Goal: Transaction & Acquisition: Purchase product/service

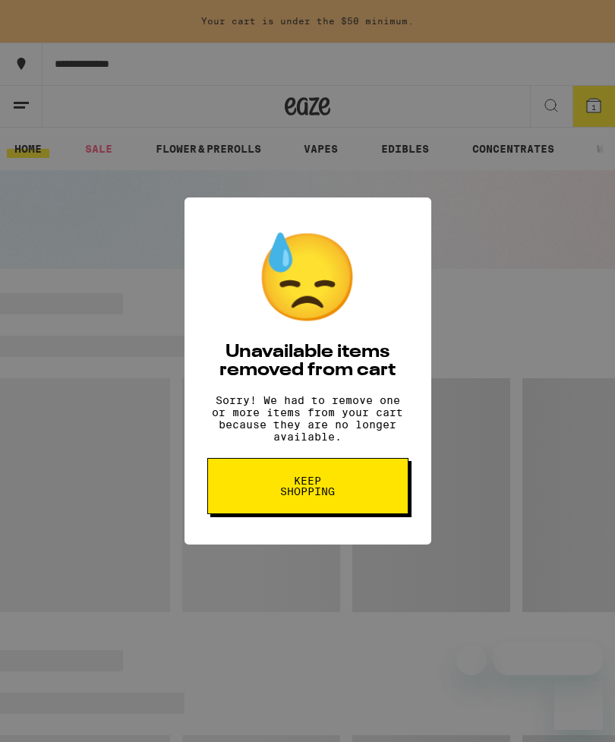
click at [337, 486] on span "Keep Shopping" at bounding box center [308, 486] width 78 height 21
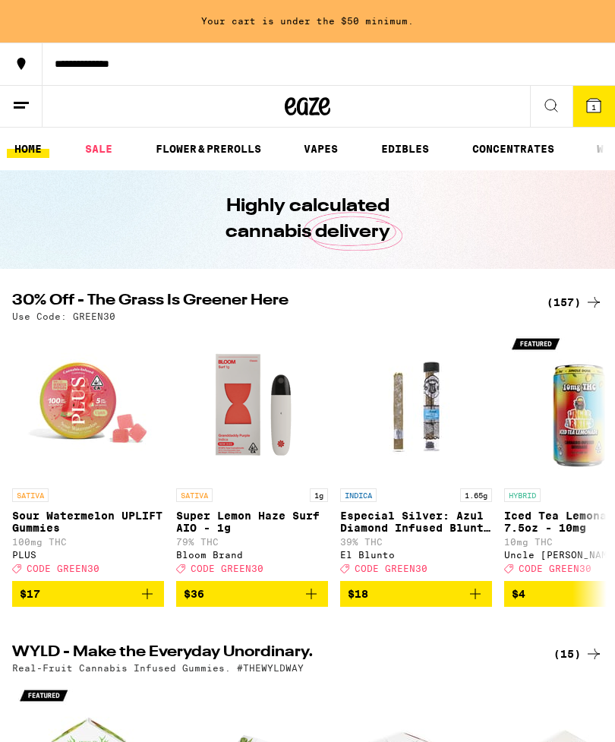
click at [574, 295] on div "(157)" at bounding box center [575, 302] width 56 height 18
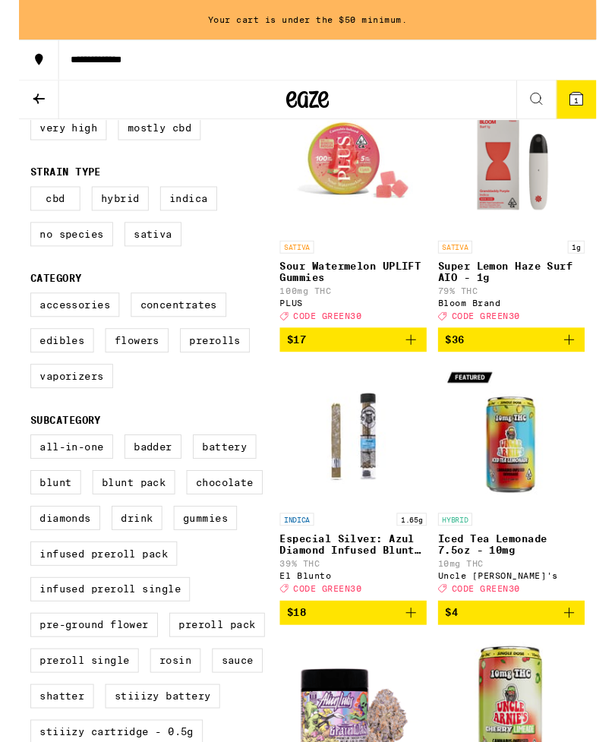
scroll to position [229, 0]
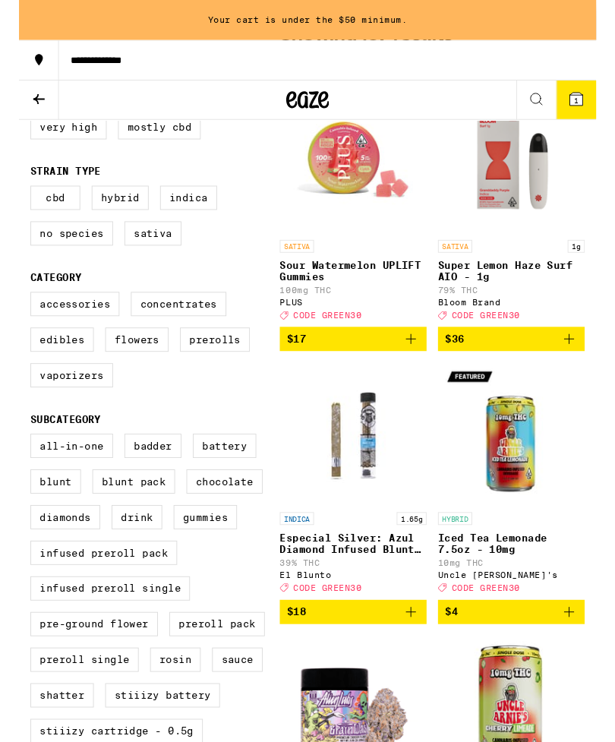
click at [131, 375] on label "Flowers" at bounding box center [126, 362] width 68 height 26
click at [16, 314] on input "Flowers" at bounding box center [15, 313] width 1 height 1
checkbox input "true"
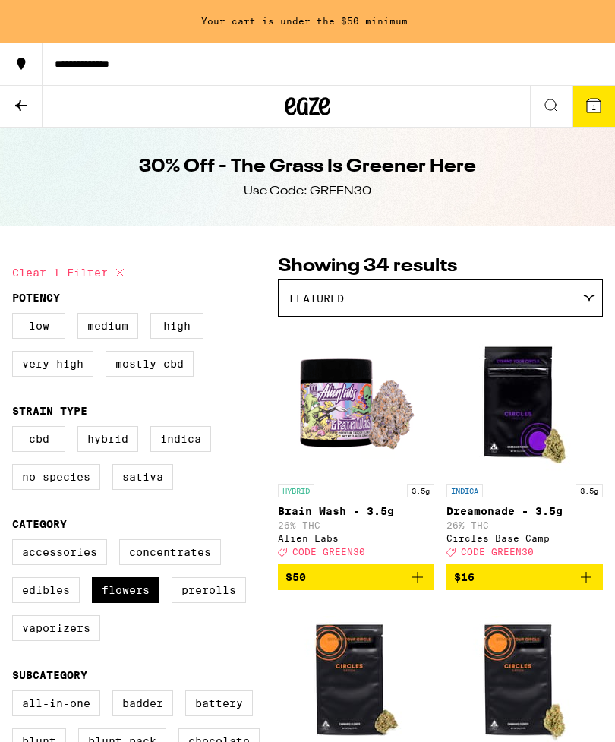
click at [593, 306] on div "Featured" at bounding box center [441, 298] width 324 height 36
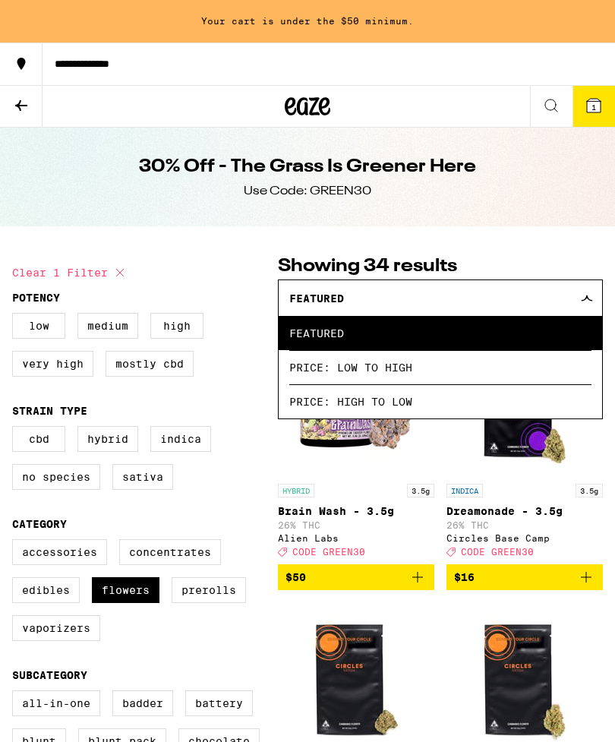
click at [457, 376] on span "Price: Low to High" at bounding box center [440, 367] width 302 height 34
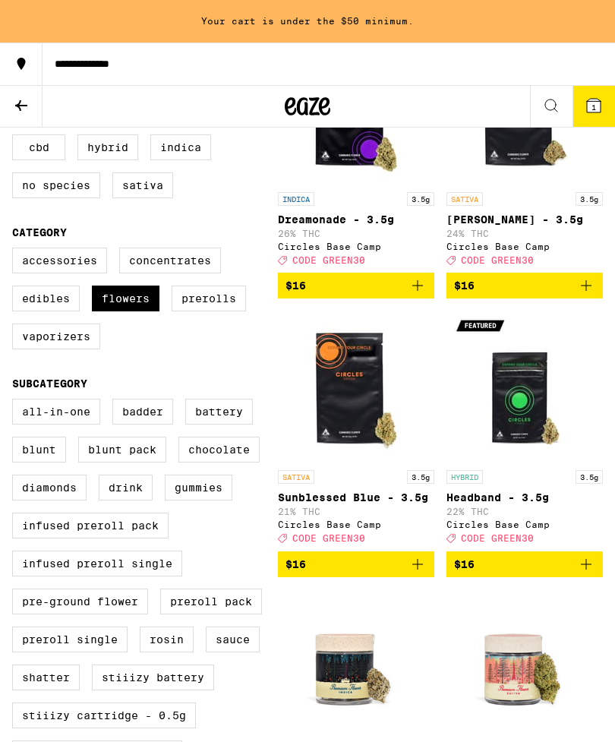
scroll to position [291, 0]
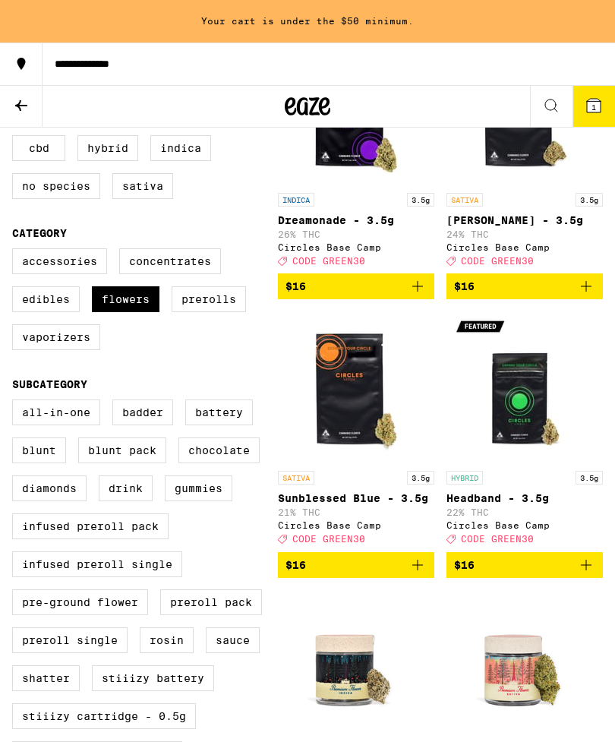
click at [59, 350] on label "Vaporizers" at bounding box center [56, 337] width 88 height 26
click at [16, 252] on input "Vaporizers" at bounding box center [15, 251] width 1 height 1
checkbox input "true"
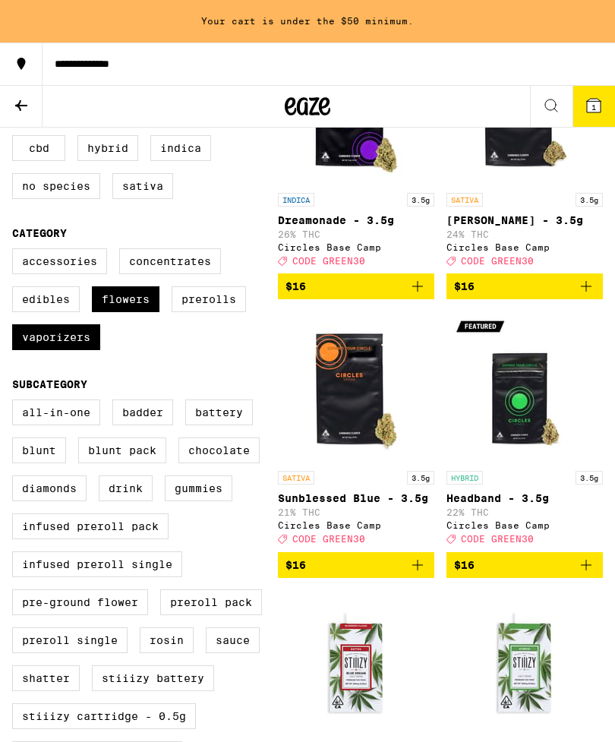
click at [139, 312] on label "Flowers" at bounding box center [126, 299] width 68 height 26
click at [16, 252] on input "Flowers" at bounding box center [15, 251] width 1 height 1
checkbox input "false"
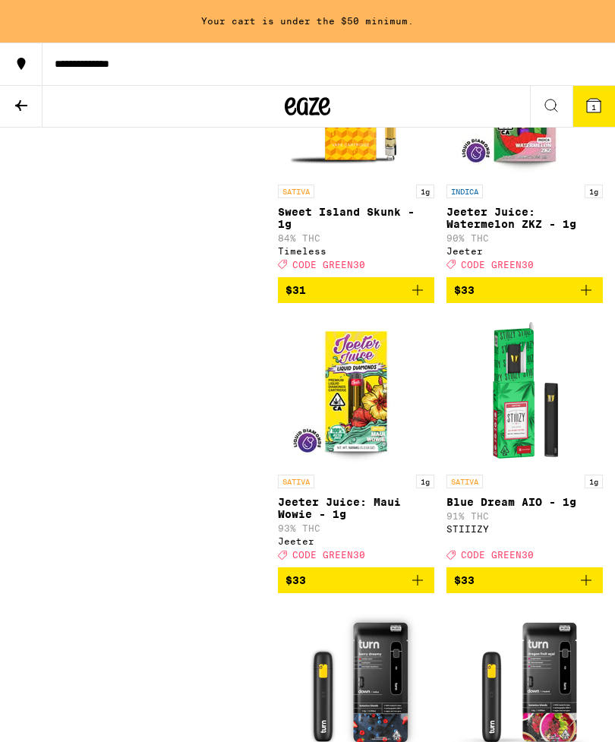
scroll to position [5187, 0]
